Goal: Information Seeking & Learning: Learn about a topic

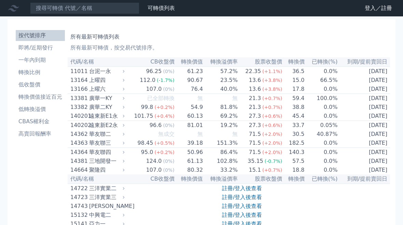
click at [242, 201] on link "註冊/登入後查看" at bounding box center [242, 197] width 40 height 6
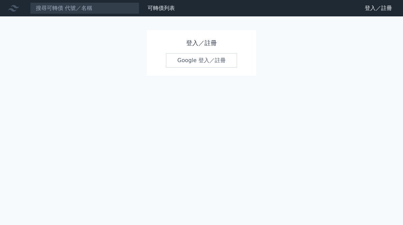
click at [221, 58] on link "Google 登入／註冊" at bounding box center [201, 60] width 71 height 14
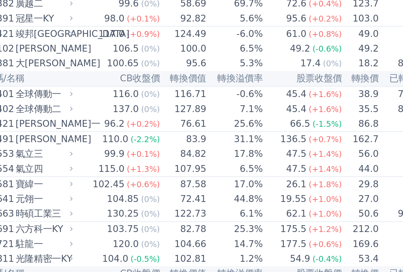
scroll to position [1781, 0]
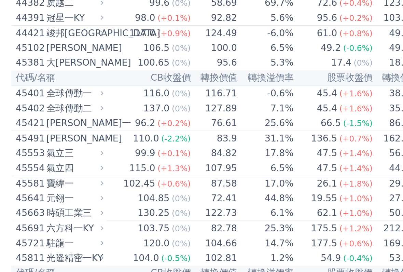
click at [267, 104] on span "(-1.2%)" at bounding box center [276, 101] width 18 height 5
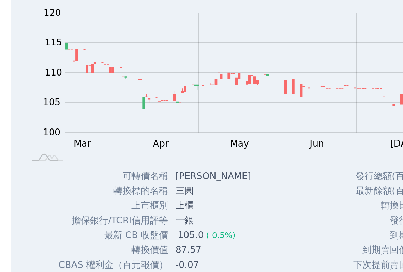
click at [253, 106] on div "58.5" at bounding box center [260, 101] width 15 height 8
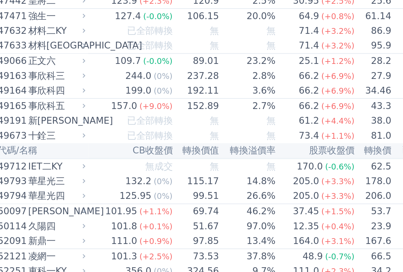
scroll to position [1972, 0]
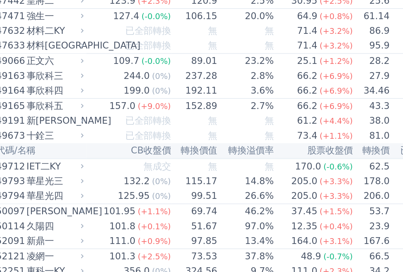
click at [89, 23] on div "氣立四" at bounding box center [105, 19] width 33 height 8
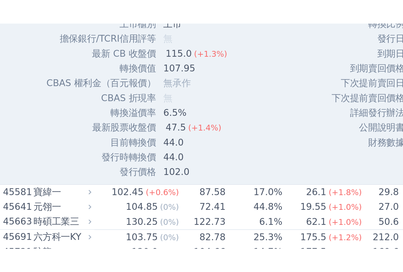
scroll to position [2121, 0]
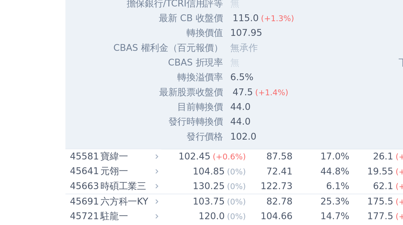
scroll to position [2348, 0]
